Goal: Find specific page/section: Find specific page/section

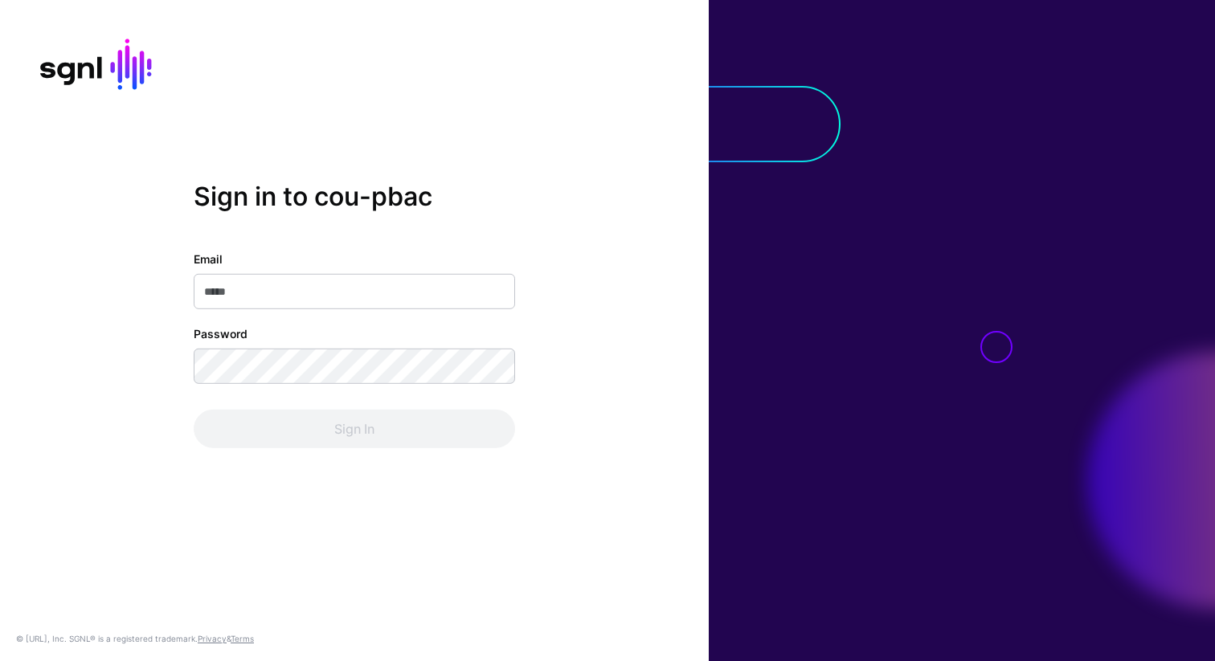
type input "**********"
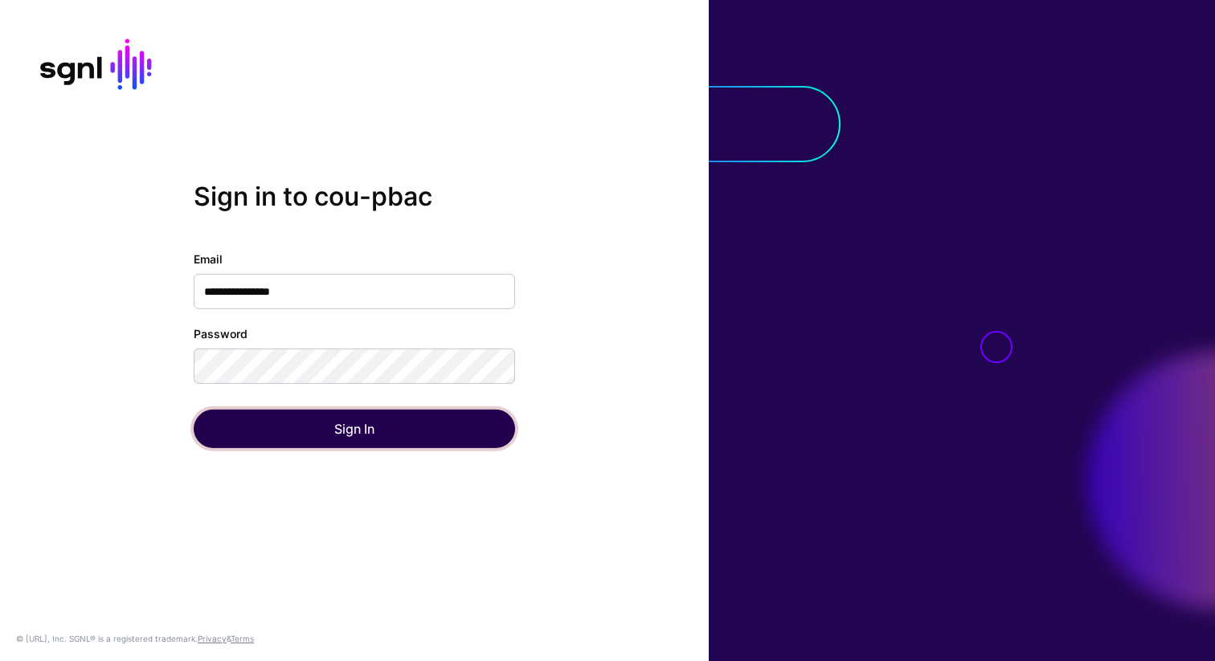
click at [333, 443] on button "Sign In" at bounding box center [354, 429] width 321 height 39
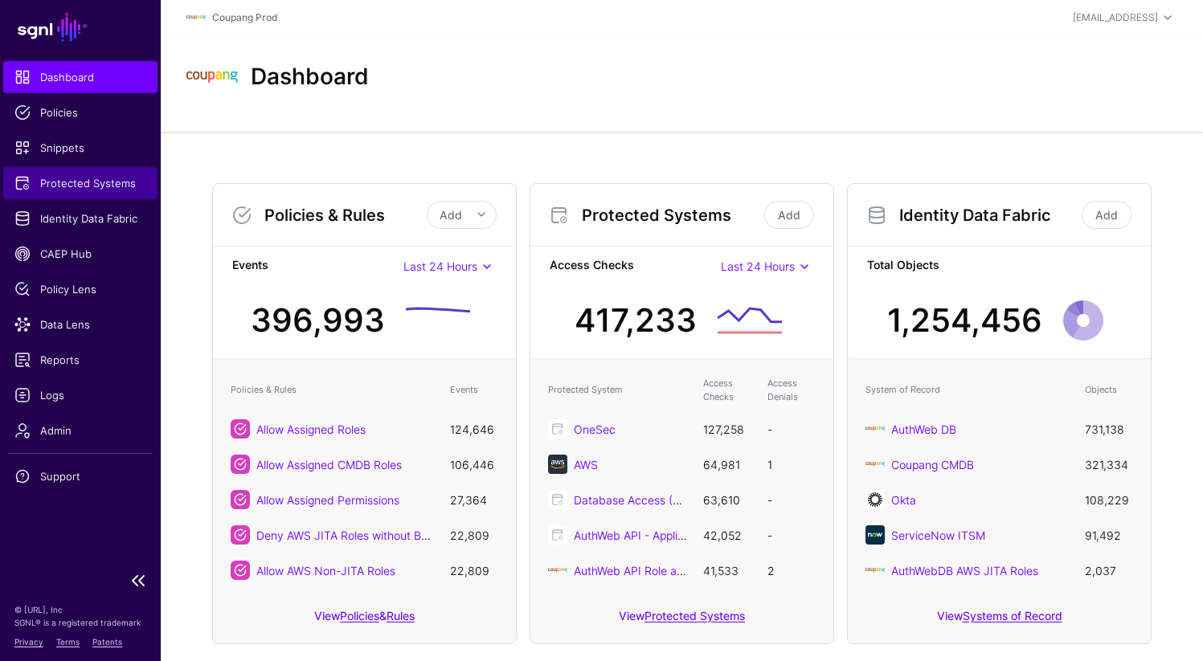
click at [76, 182] on span "Protected Systems" at bounding box center [80, 183] width 132 height 16
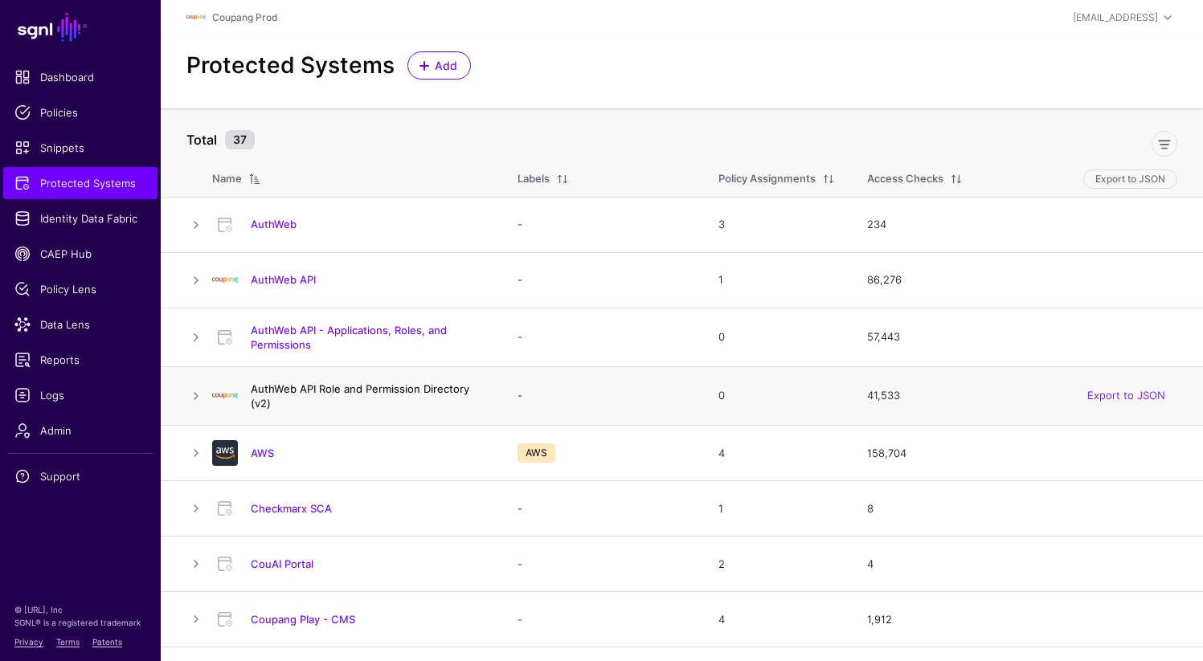
click at [295, 382] on link "AuthWeb API Role and Permission Directory (v2)" at bounding box center [360, 395] width 219 height 27
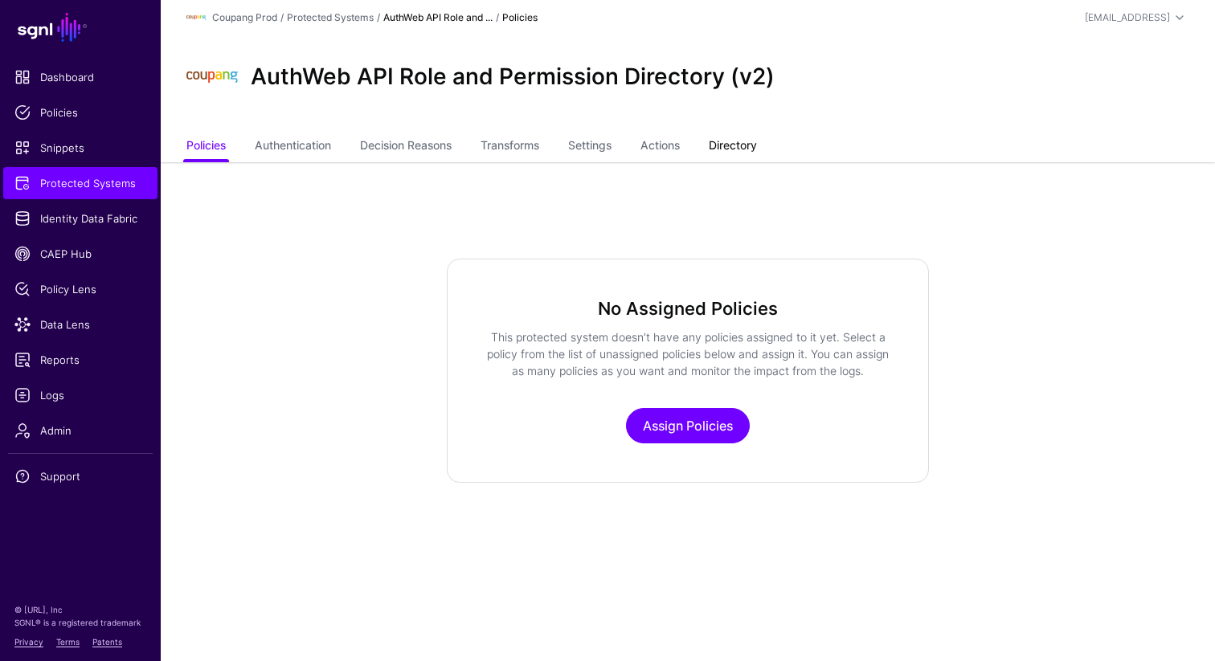
click at [743, 142] on link "Directory" at bounding box center [733, 147] width 48 height 31
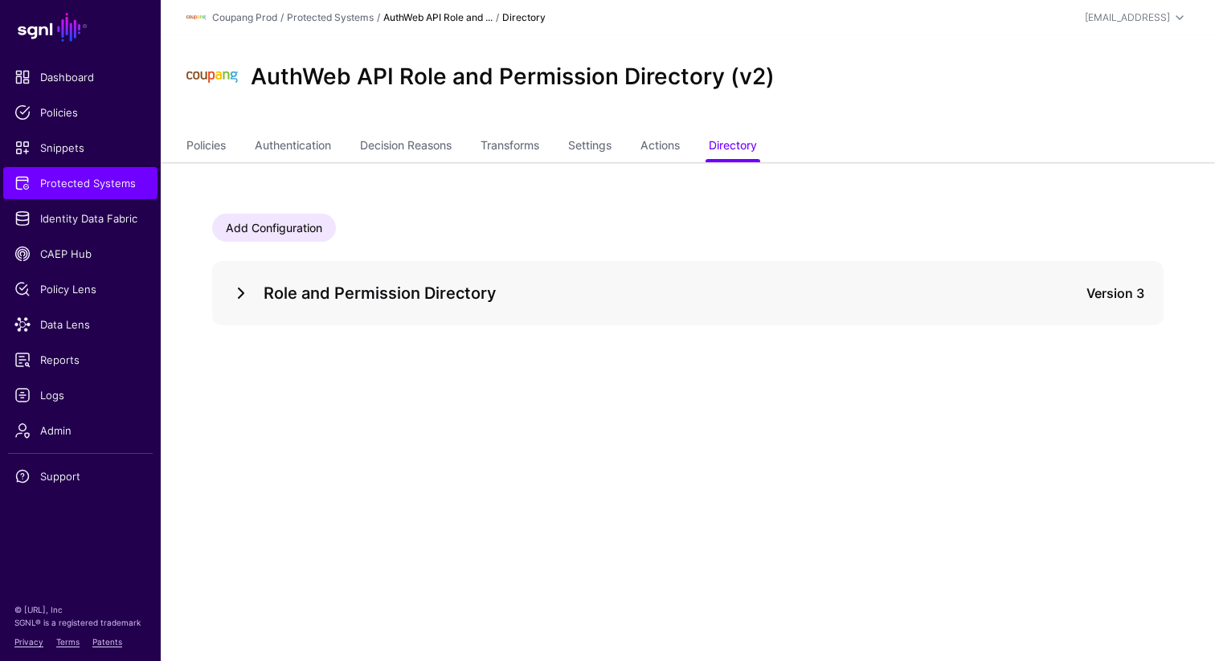
click at [235, 291] on link at bounding box center [240, 293] width 19 height 19
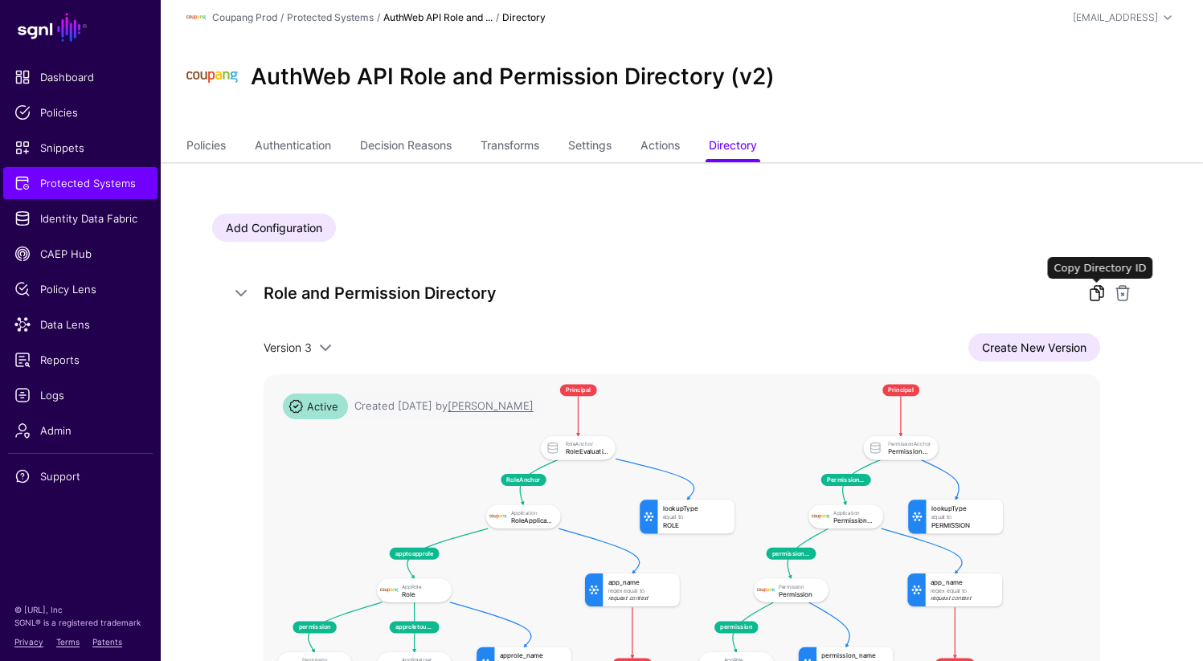
click at [1092, 287] on link at bounding box center [1096, 293] width 19 height 19
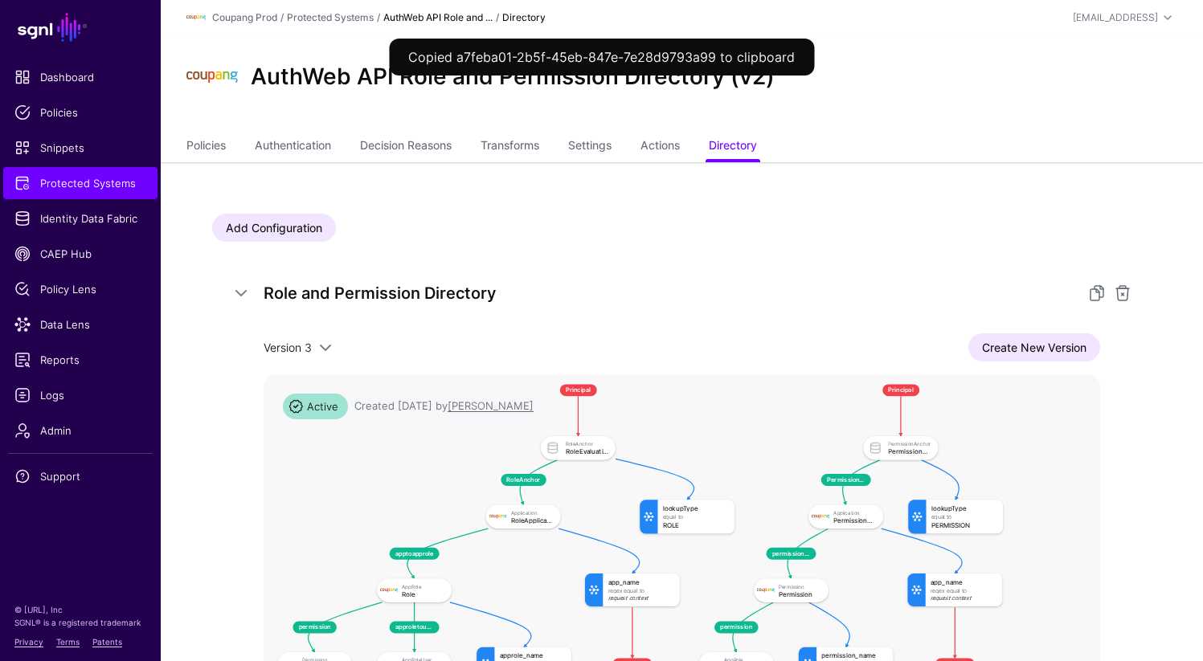
click at [530, 243] on div "Add Configuration Role and Permission Directory Version 3 Version 3 Version 2 V…" at bounding box center [681, 535] width 939 height 643
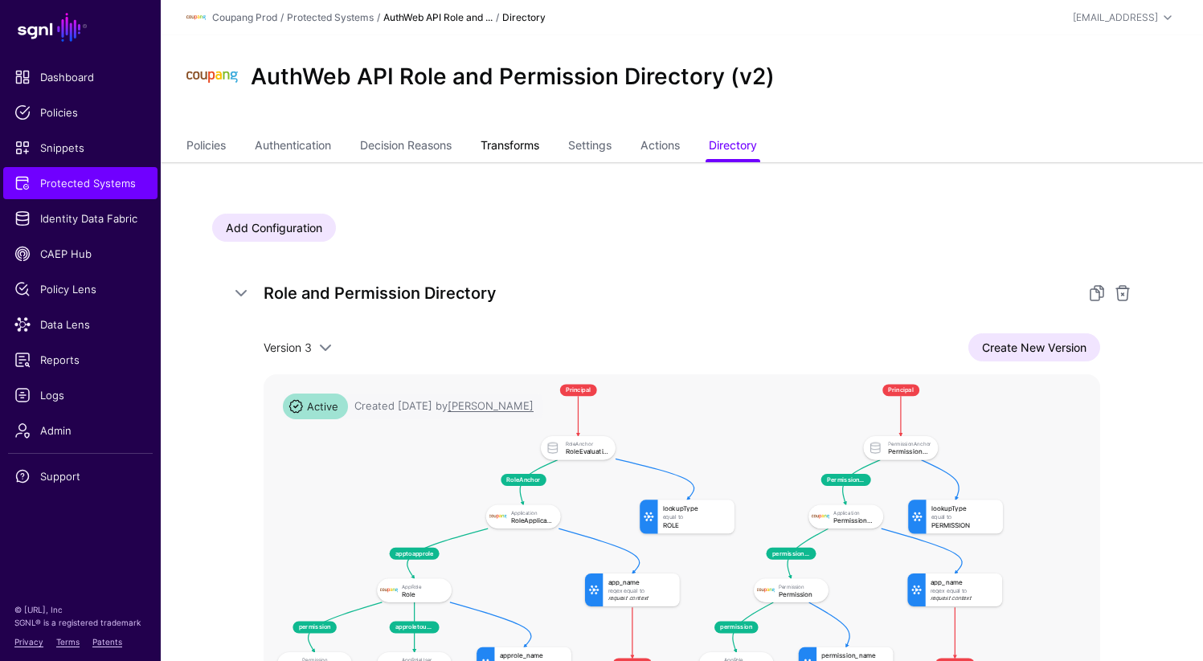
click at [535, 153] on link "Transforms" at bounding box center [510, 147] width 59 height 31
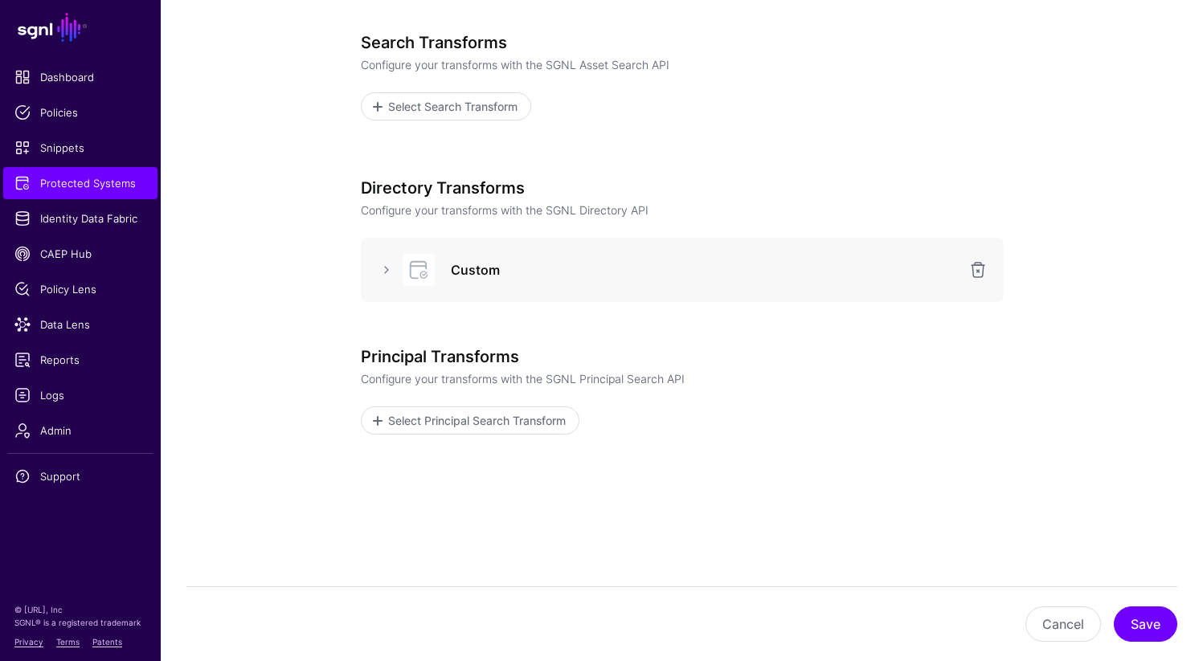
scroll to position [337, 0]
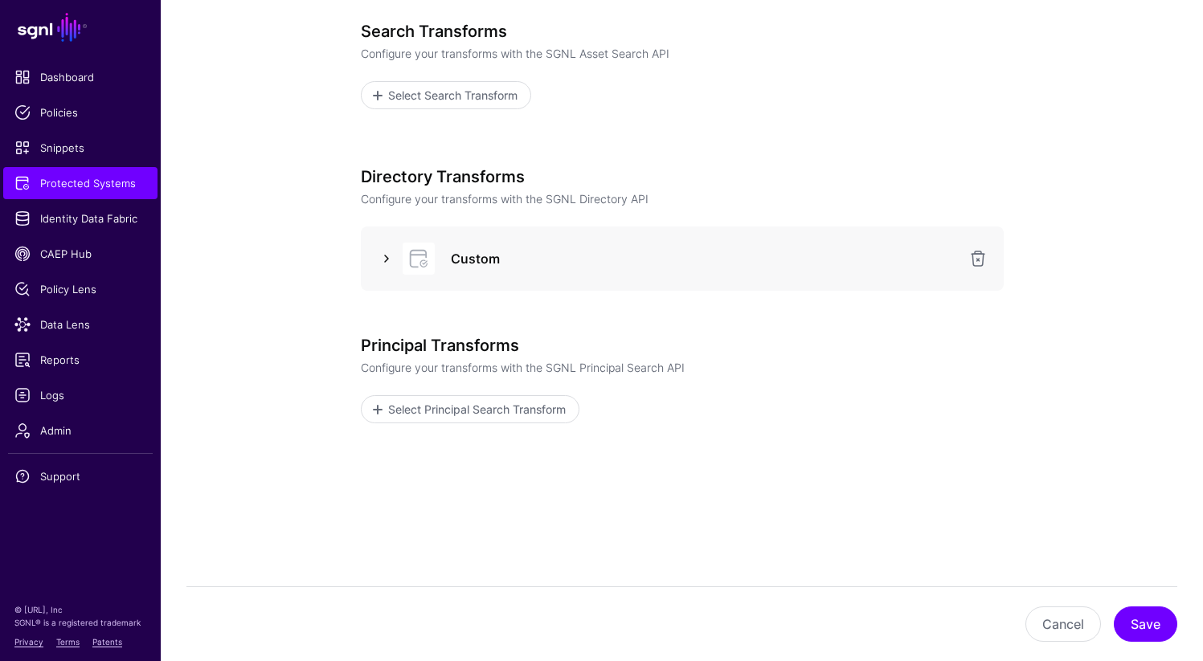
click at [386, 260] on link at bounding box center [386, 258] width 19 height 19
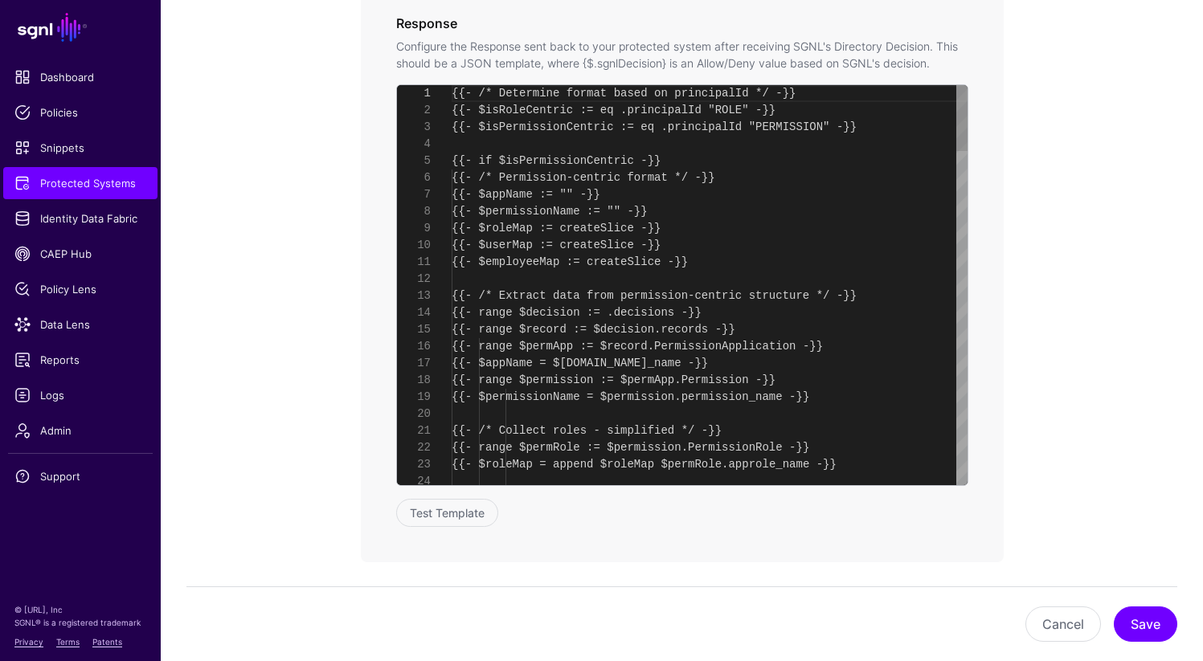
scroll to position [169, 0]
